Goal: Find specific page/section: Find specific page/section

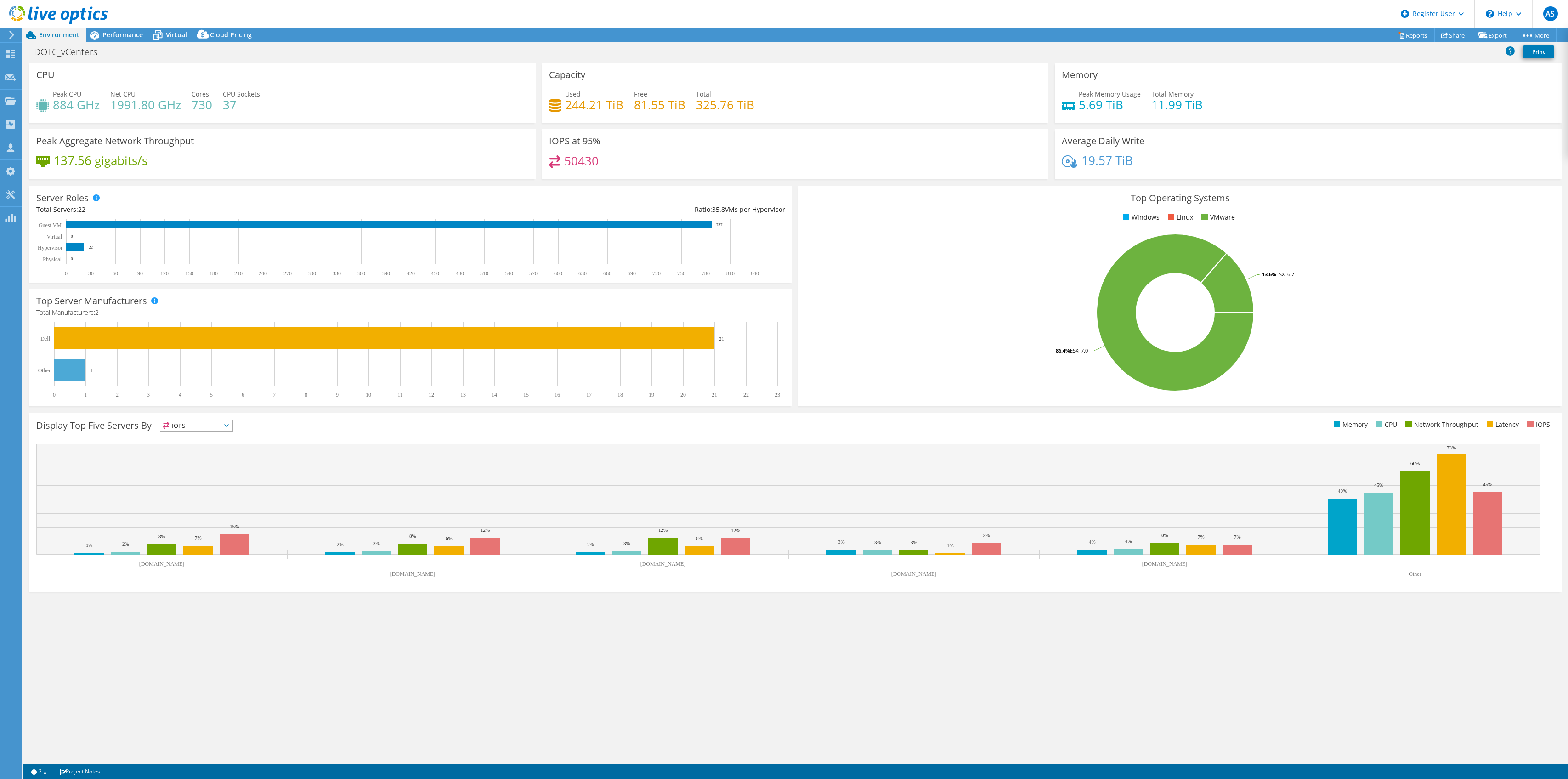
select select "USD"
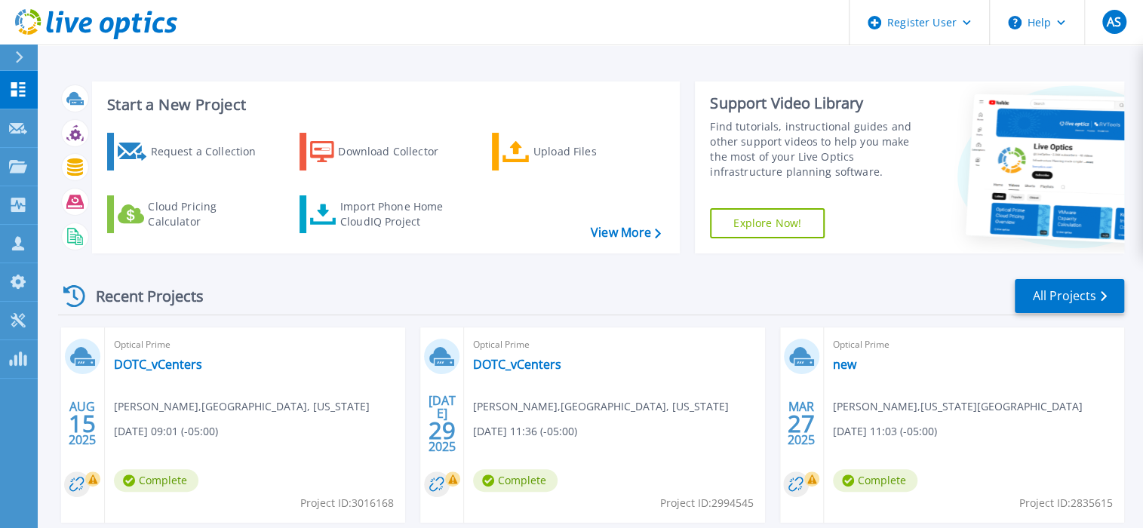
click at [14, 54] on div at bounding box center [26, 58] width 24 height 26
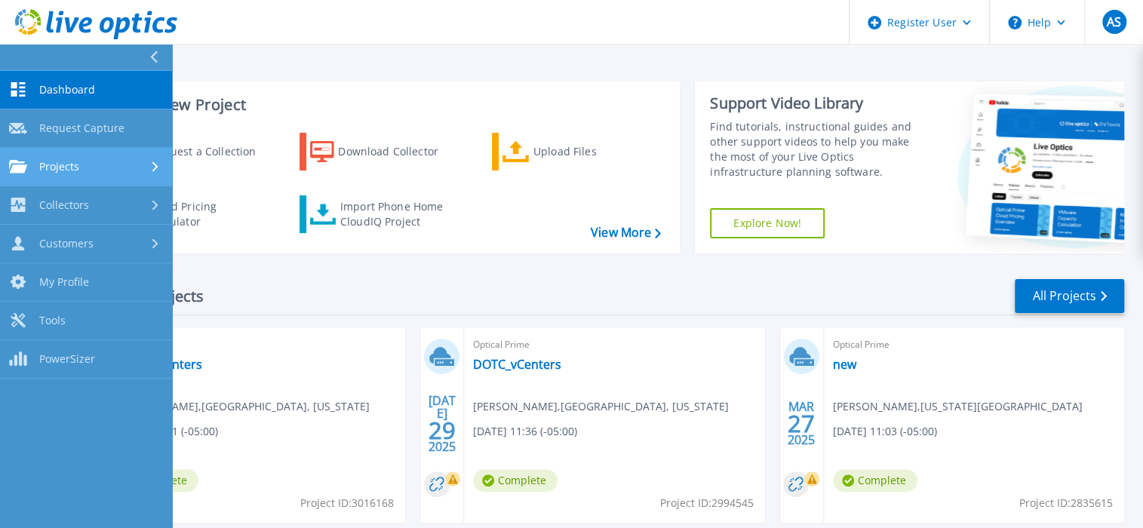
click at [75, 170] on span "Projects" at bounding box center [59, 167] width 40 height 14
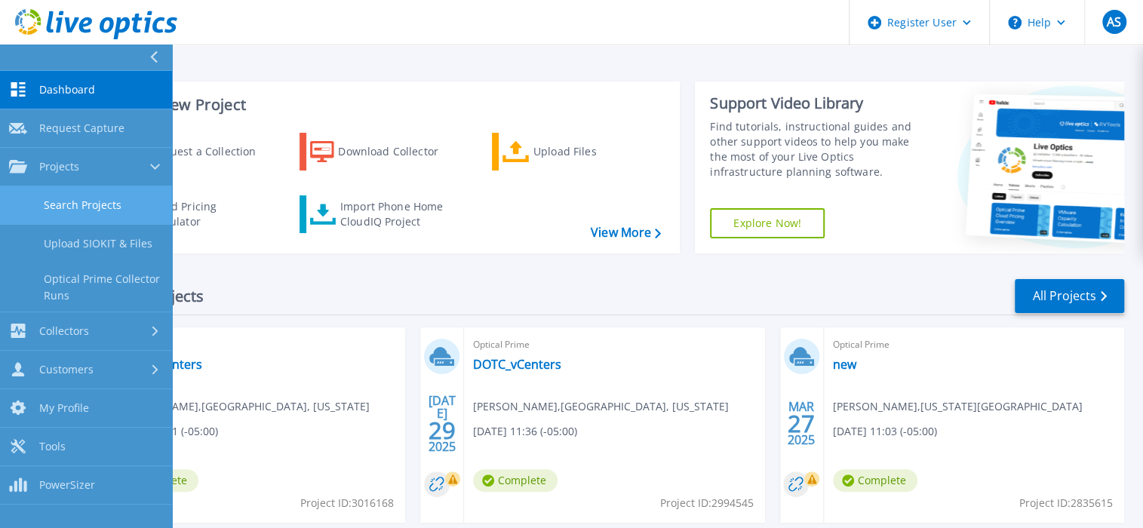
click at [104, 205] on link "Search Projects" at bounding box center [86, 205] width 172 height 38
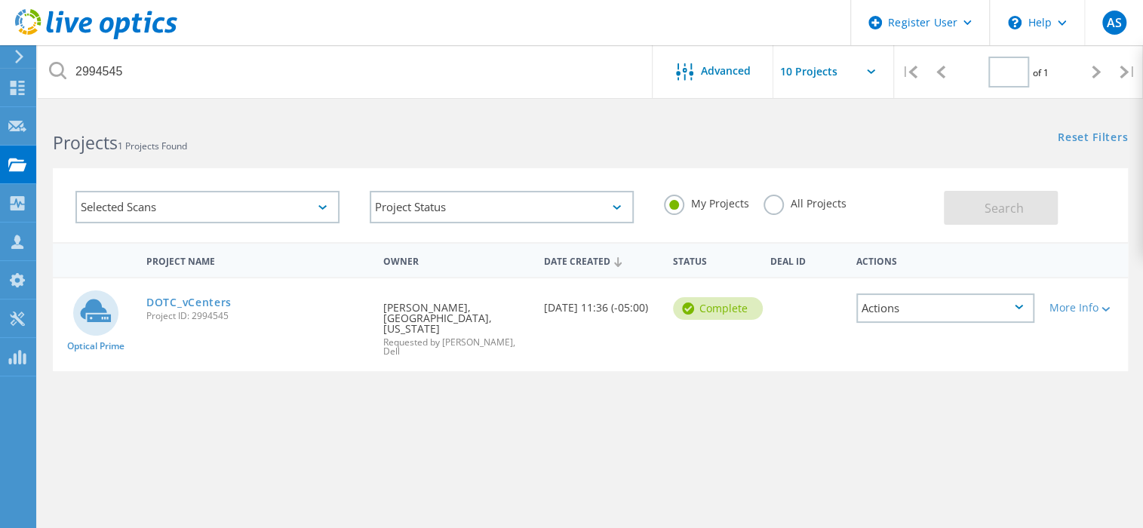
type input "1"
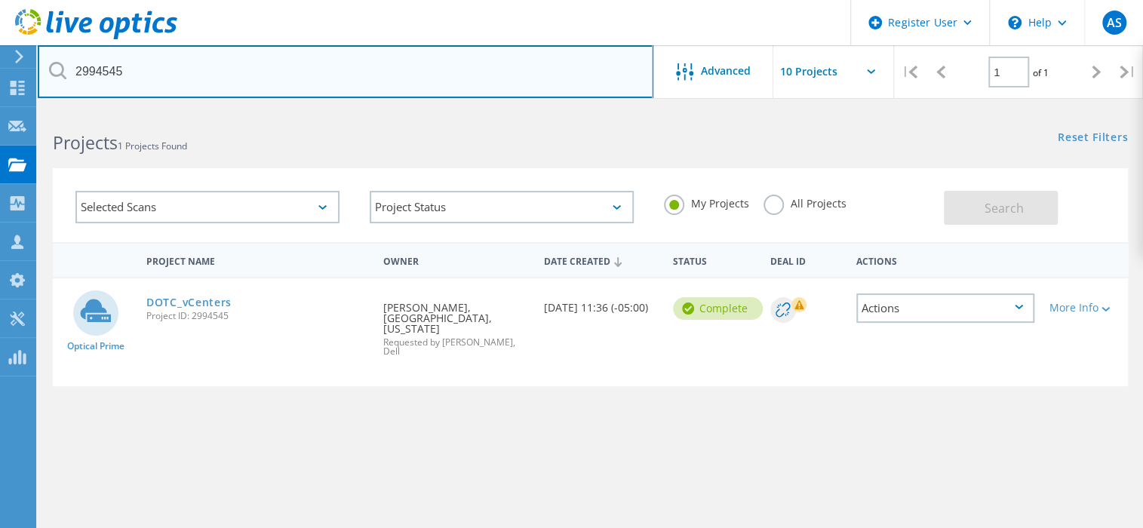
drag, startPoint x: 221, startPoint y: 68, endPoint x: 48, endPoint y: 66, distance: 173.6
click at [48, 66] on input "2994545" at bounding box center [346, 71] width 616 height 53
click at [177, 70] on input "@cir." at bounding box center [346, 71] width 616 height 53
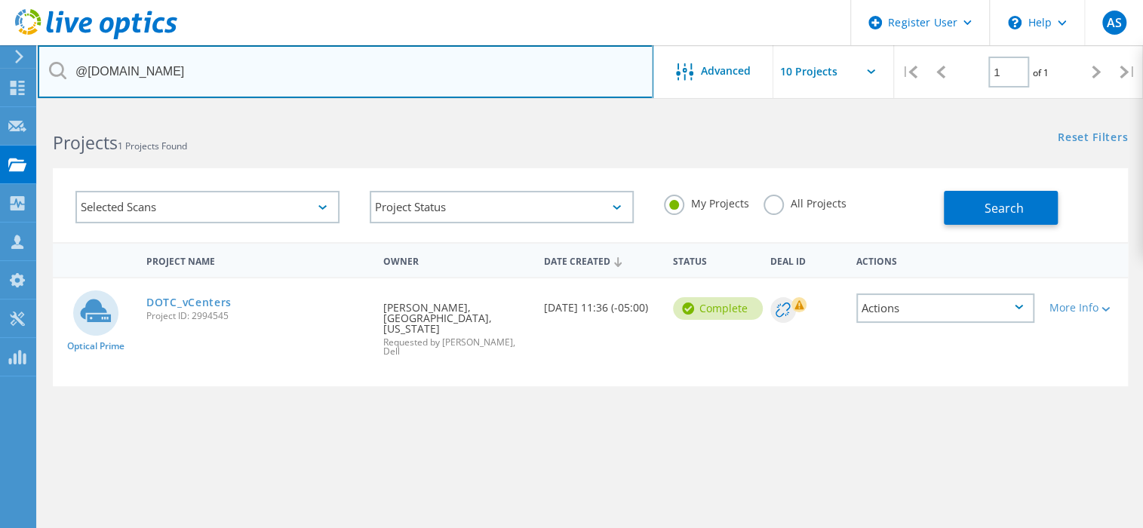
type input "@[DOMAIN_NAME]"
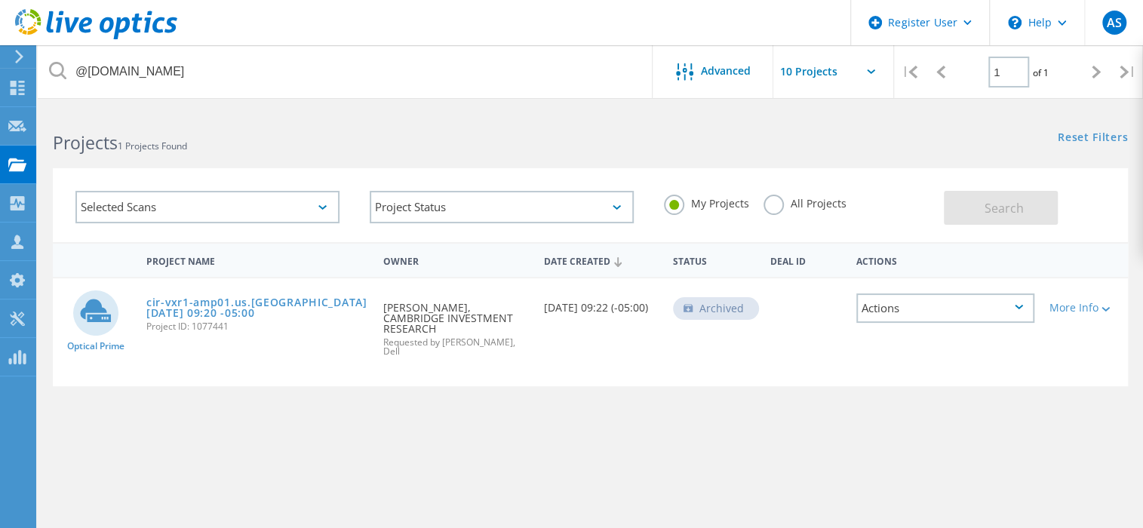
drag, startPoint x: 767, startPoint y: 205, endPoint x: 777, endPoint y: 205, distance: 10.6
click at [767, 205] on label "All Projects" at bounding box center [805, 202] width 82 height 14
click at [0, 0] on input "All Projects" at bounding box center [0, 0] width 0 height 0
click at [986, 220] on button "Search" at bounding box center [1001, 208] width 114 height 34
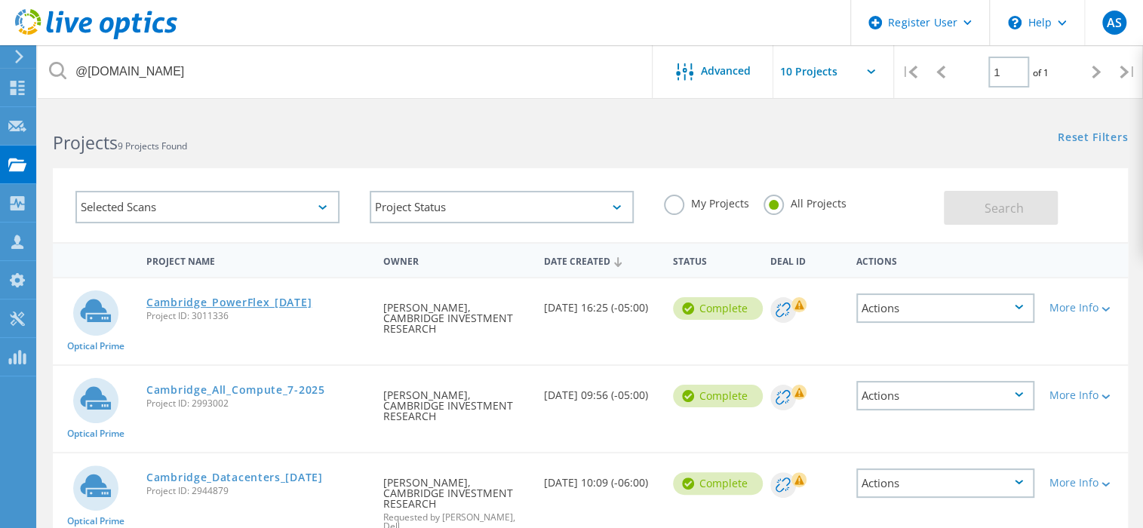
click at [310, 297] on link "Cambridge_PowerFlex_[DATE]" at bounding box center [228, 302] width 165 height 11
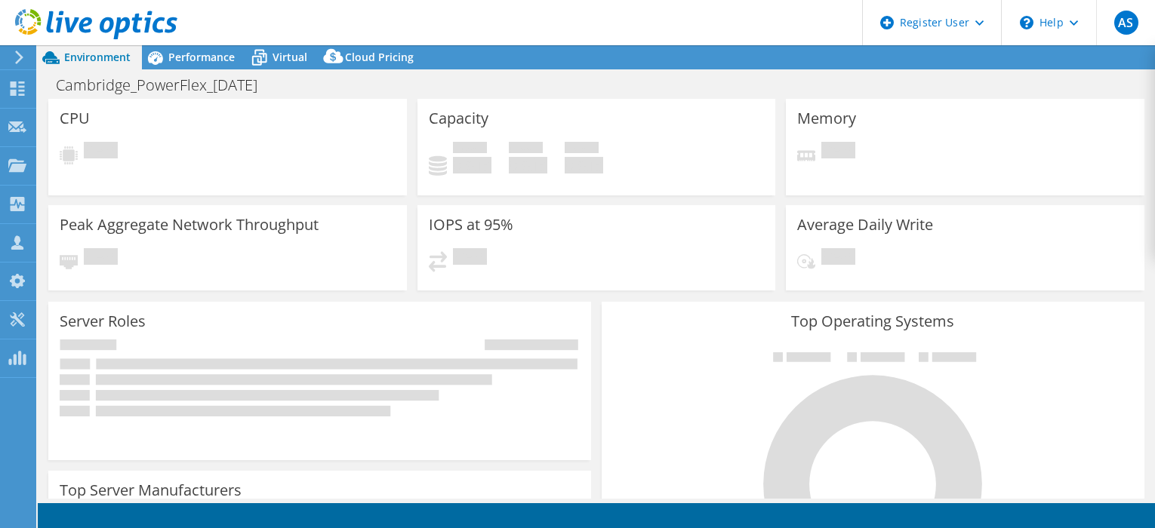
select select "USD"
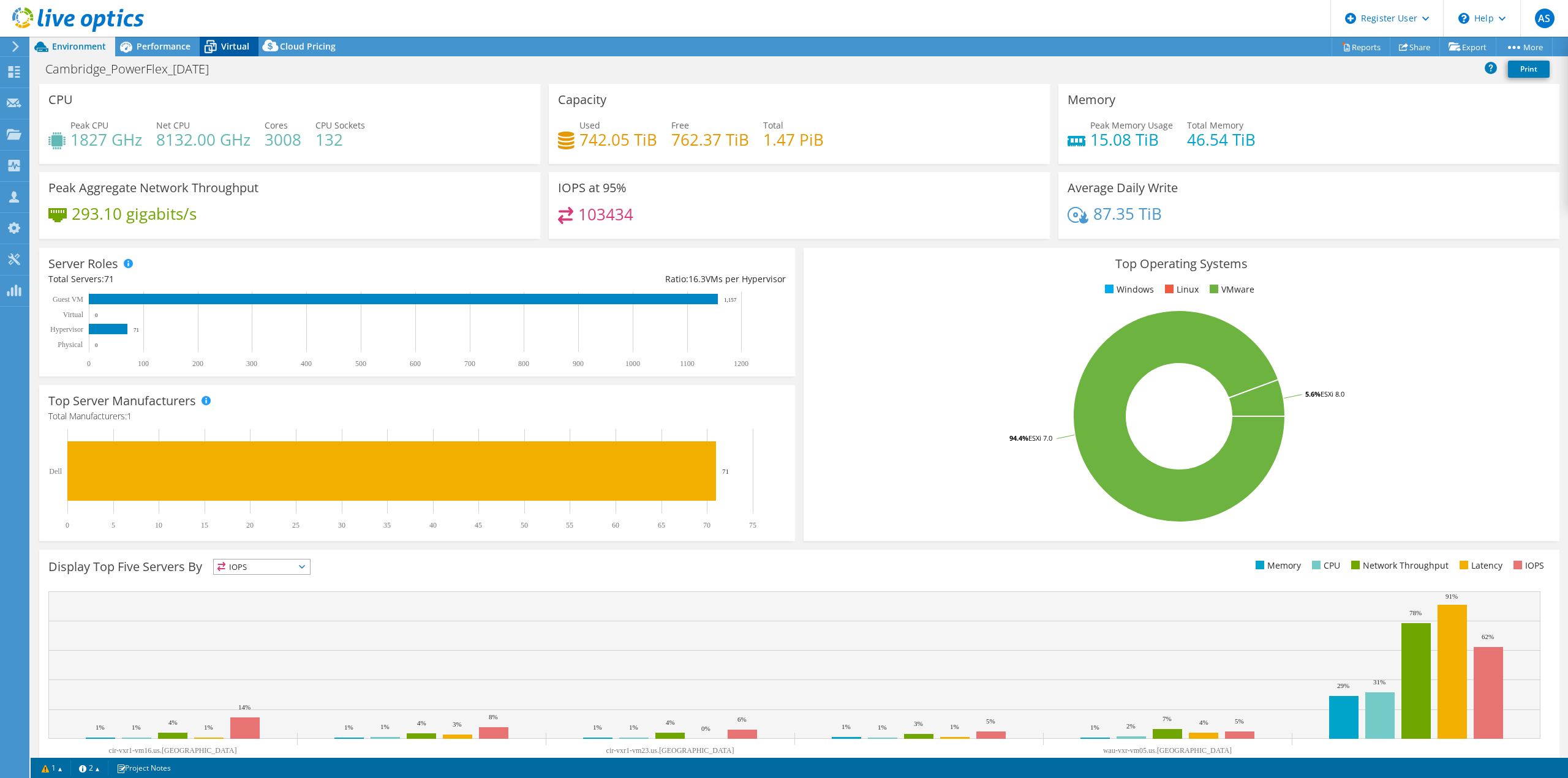
click at [239, 43] on span "Virtual" at bounding box center [235, 46] width 28 height 11
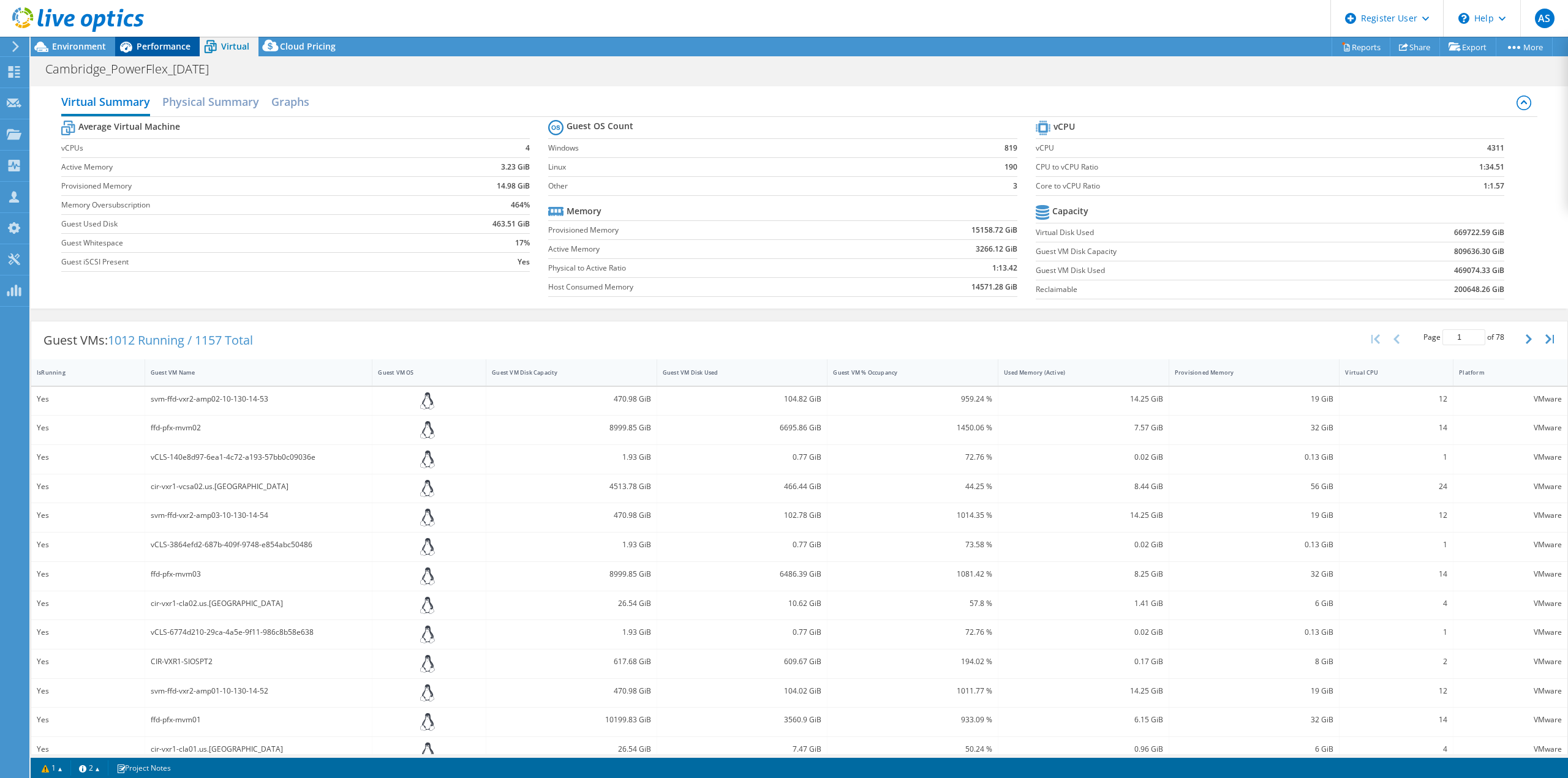
click at [179, 51] on span "Performance" at bounding box center [163, 46] width 54 height 11
